Goal: Transaction & Acquisition: Purchase product/service

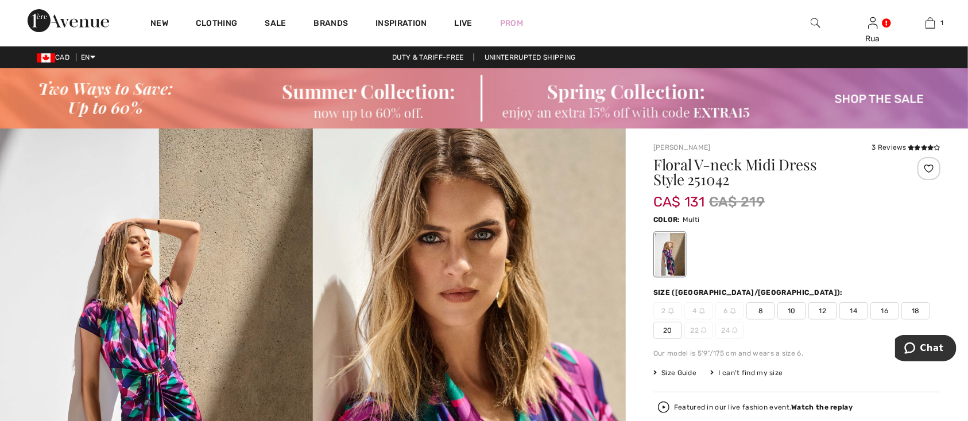
click at [790, 311] on span "10" at bounding box center [791, 311] width 29 height 17
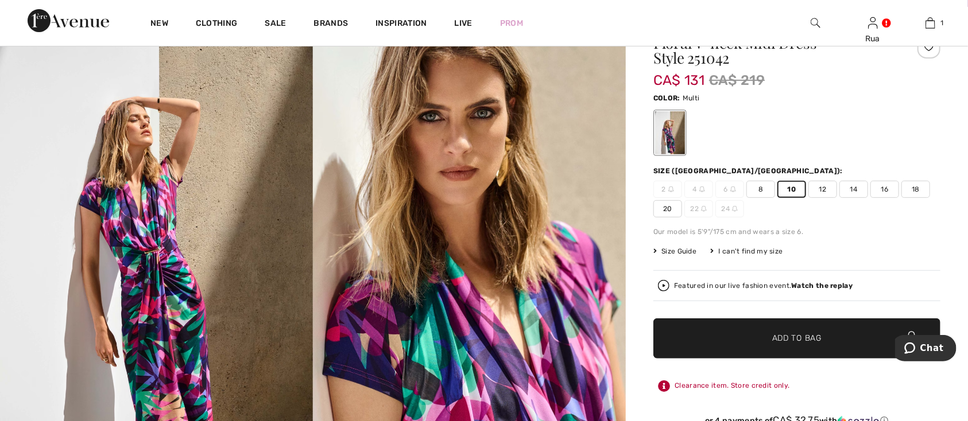
scroll to position [167, 0]
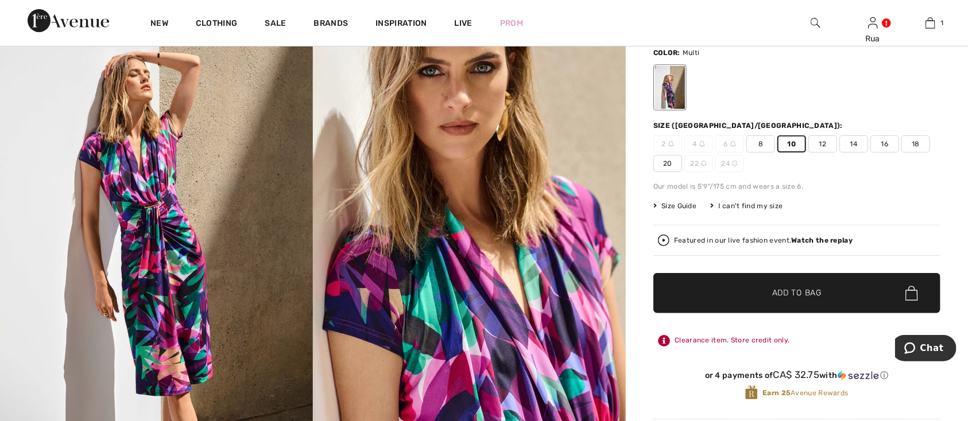
click at [795, 298] on span "Add to Bag" at bounding box center [796, 294] width 49 height 12
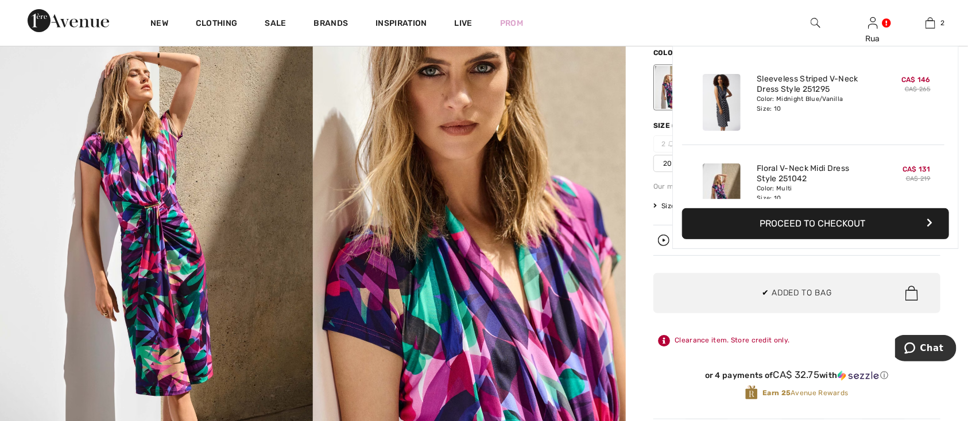
scroll to position [36, 0]
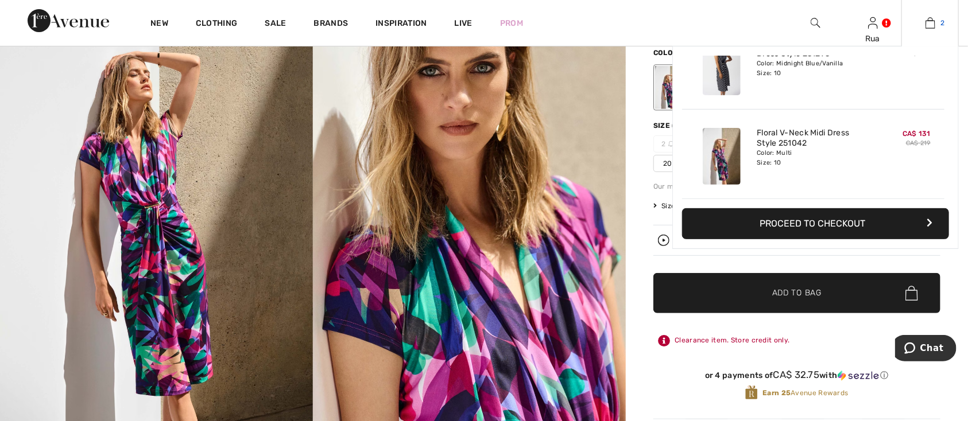
click at [928, 27] on img at bounding box center [930, 23] width 10 height 14
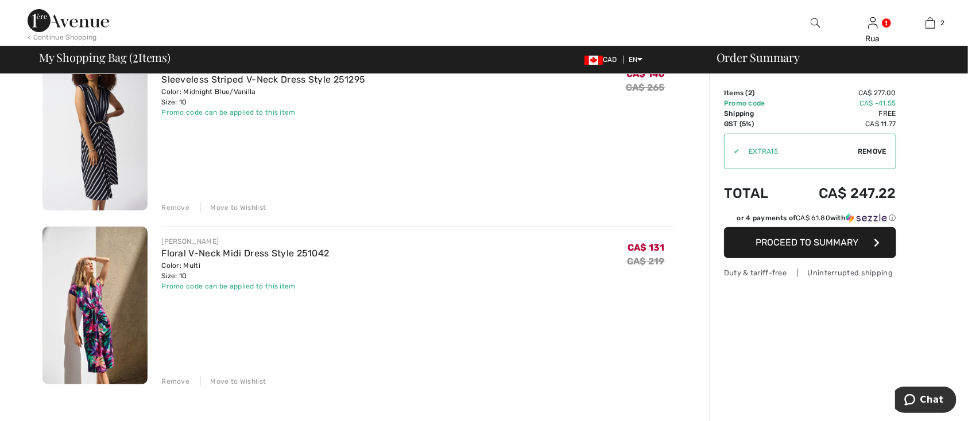
scroll to position [113, 0]
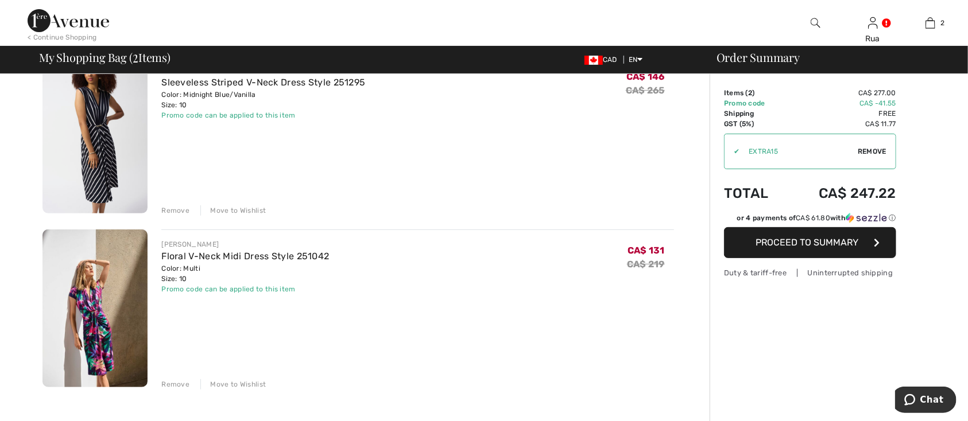
click at [92, 333] on img at bounding box center [94, 309] width 105 height 158
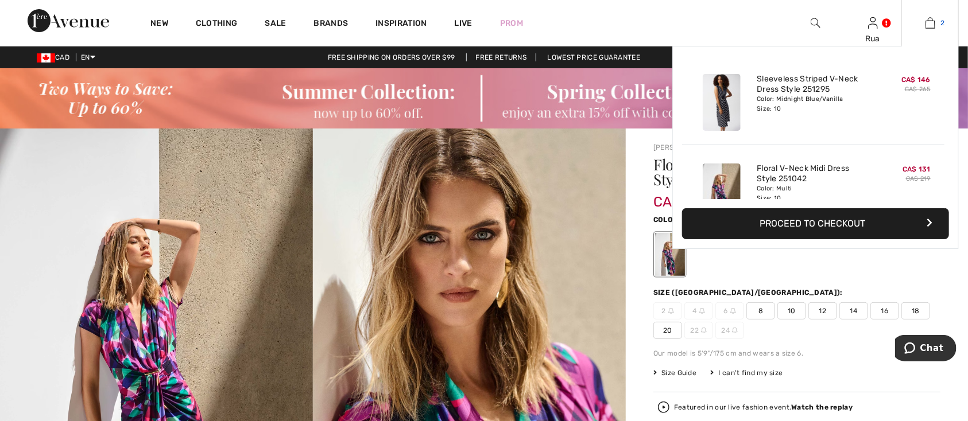
click at [933, 23] on img at bounding box center [930, 23] width 10 height 14
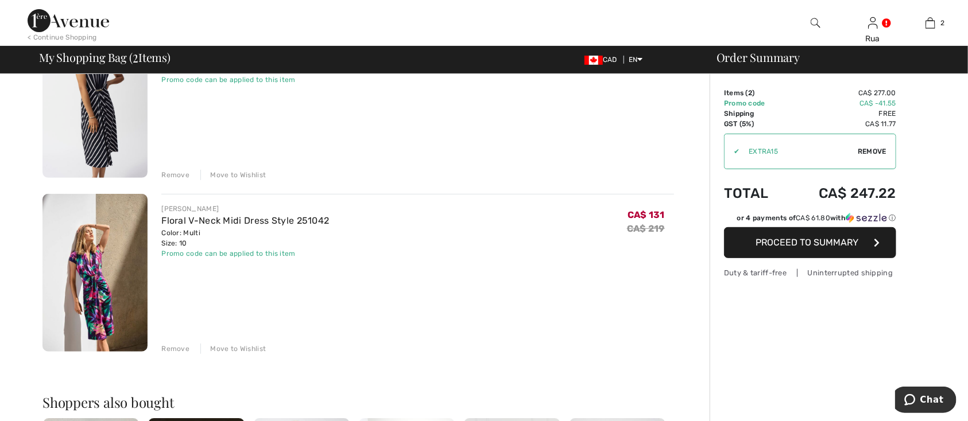
scroll to position [154, 0]
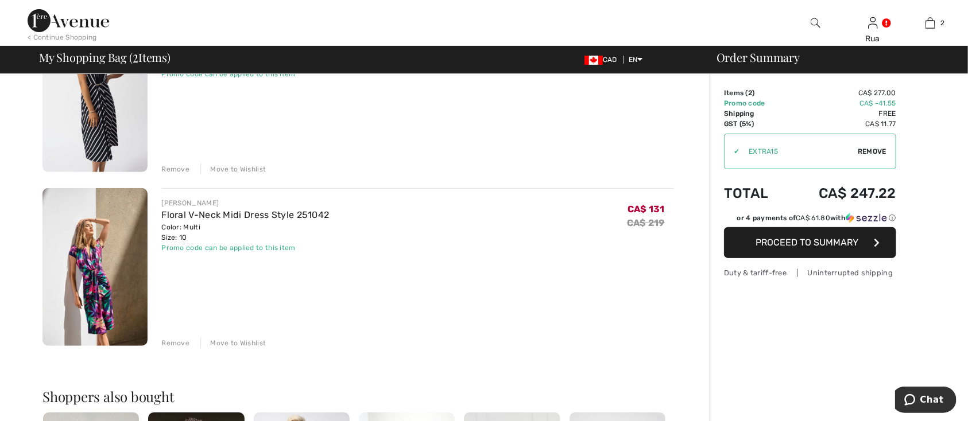
click at [167, 344] on div "Remove" at bounding box center [175, 343] width 28 height 10
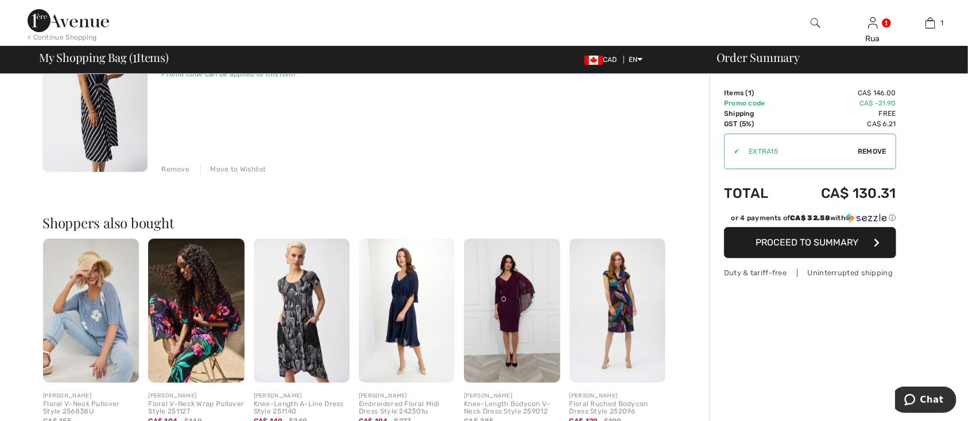
click at [94, 122] on img at bounding box center [94, 93] width 105 height 158
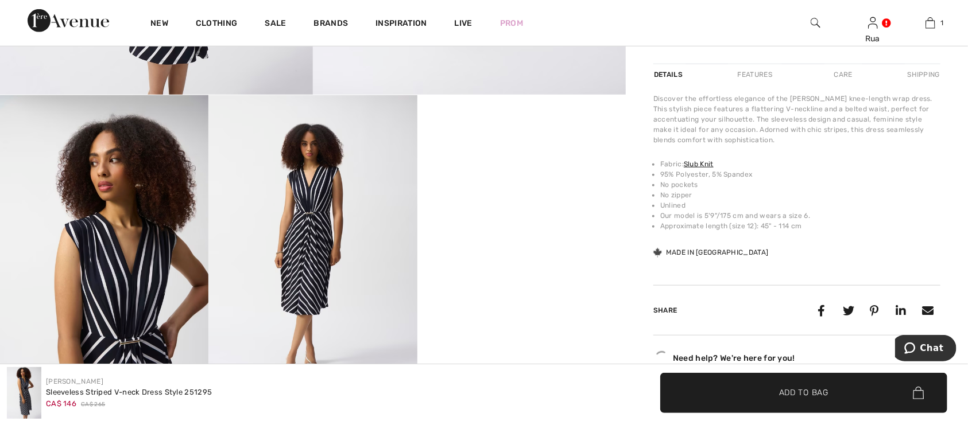
scroll to position [507, 0]
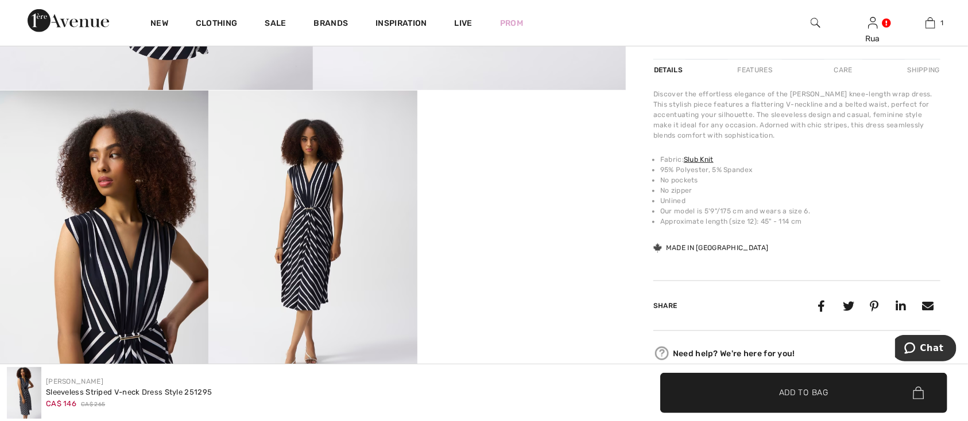
click at [303, 259] on img at bounding box center [312, 247] width 208 height 312
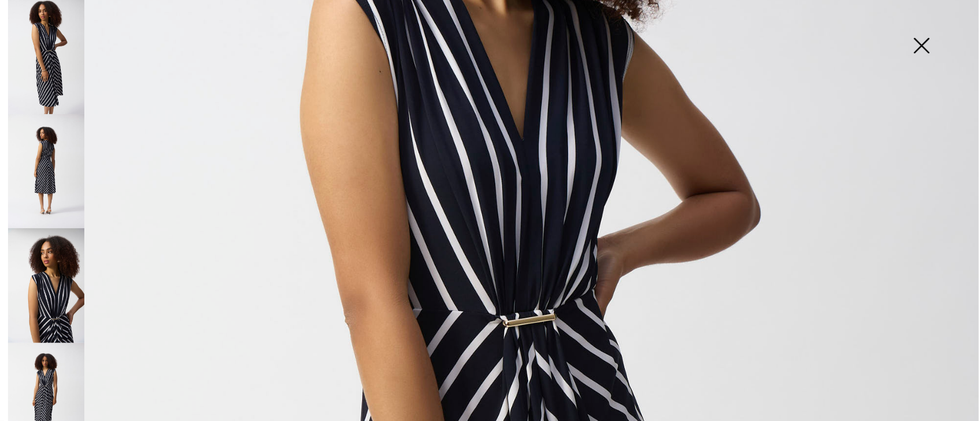
scroll to position [343, 0]
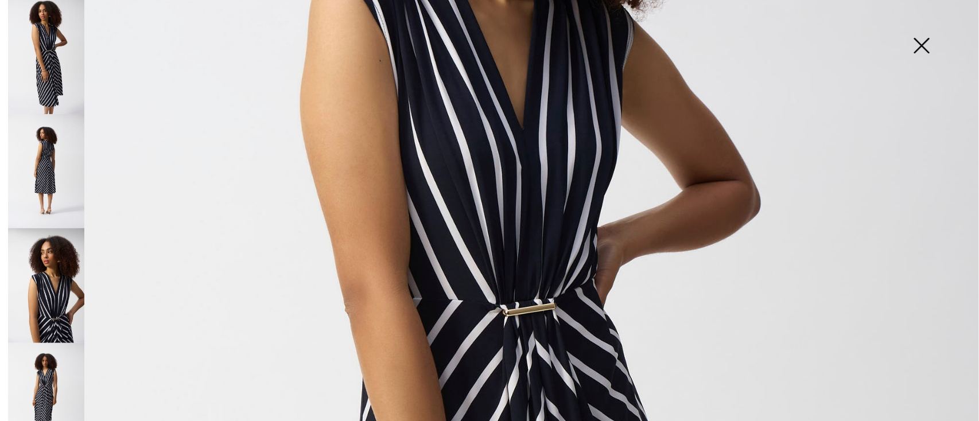
click at [51, 389] on img at bounding box center [46, 400] width 76 height 114
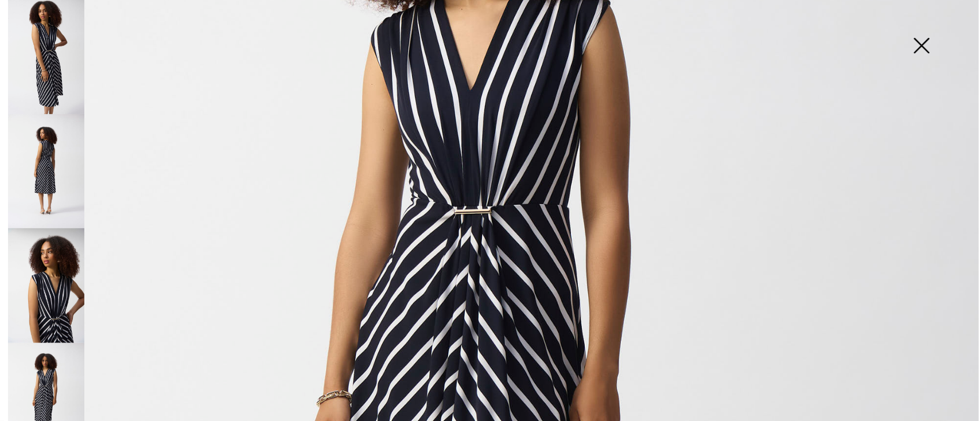
click at [923, 42] on img at bounding box center [921, 46] width 57 height 59
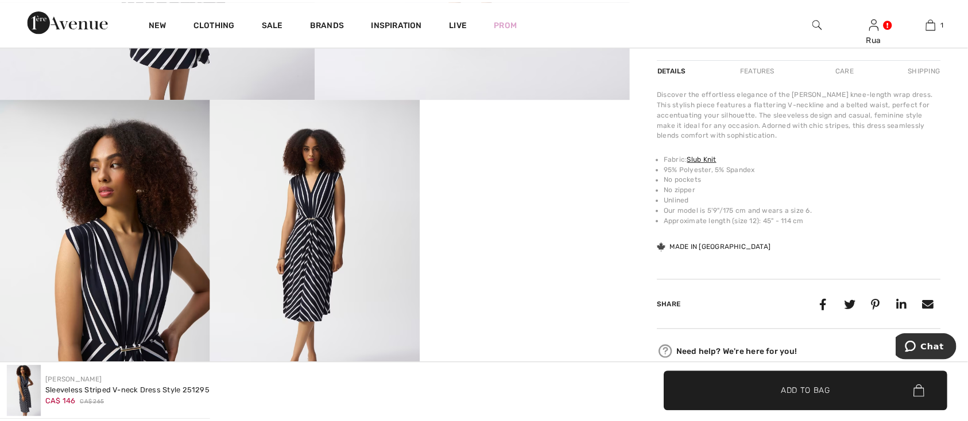
scroll to position [507, 0]
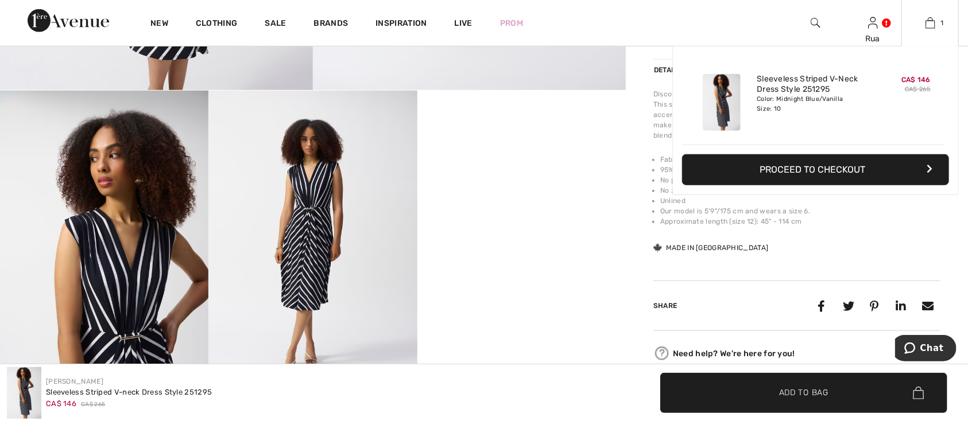
click at [793, 171] on button "Proceed to Checkout" at bounding box center [815, 169] width 267 height 31
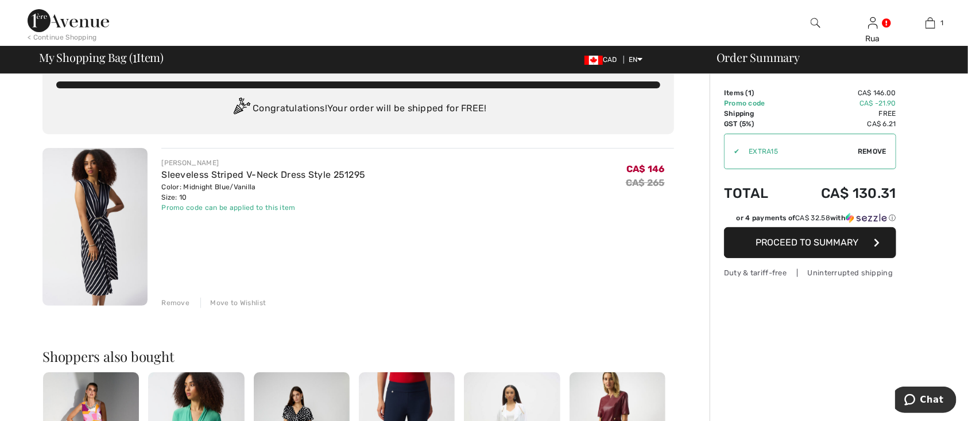
scroll to position [21, 0]
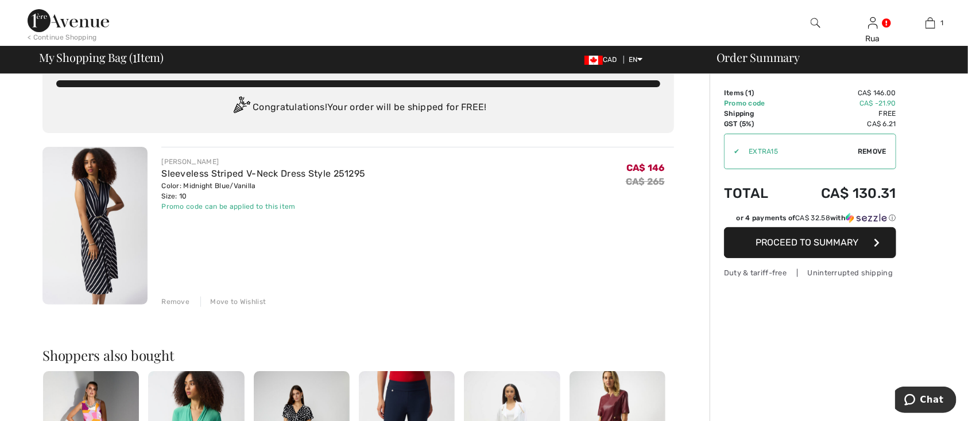
click at [812, 241] on span "Proceed to Summary" at bounding box center [807, 242] width 103 height 11
